Goal: Task Accomplishment & Management: Complete application form

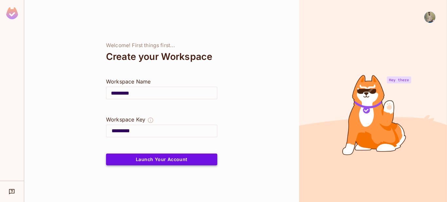
click at [167, 158] on button "Launch Your Account" at bounding box center [161, 160] width 111 height 12
